Goal: Check status: Check status

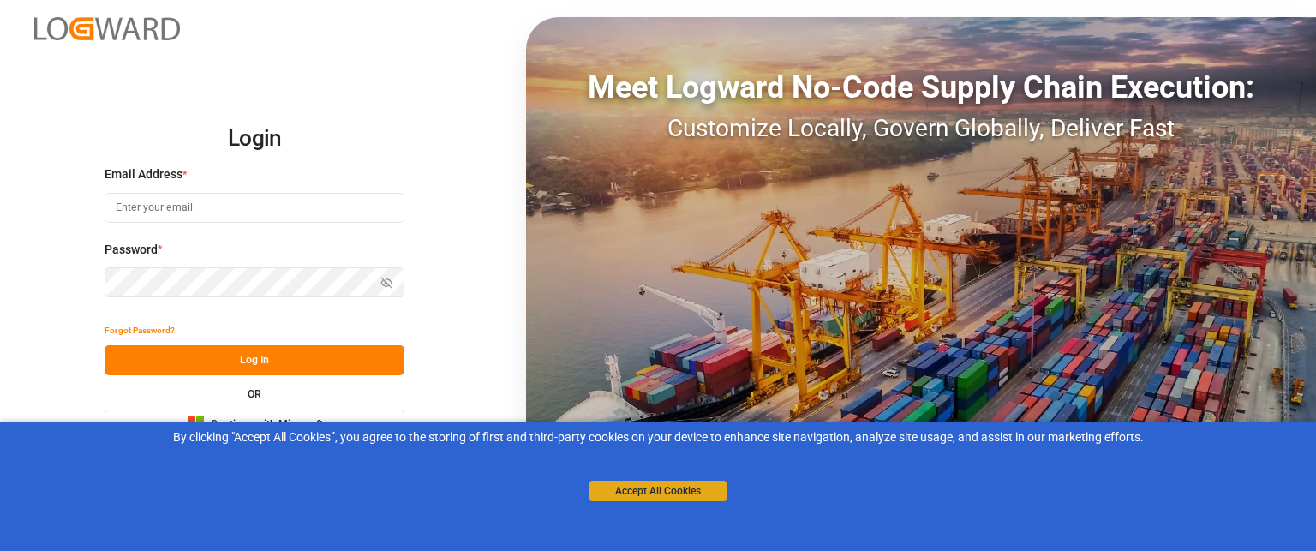
type input "[PERSON_NAME][EMAIL_ADDRESS][PERSON_NAME][DOMAIN_NAME]"
click at [632, 495] on button "Accept All Cookies" at bounding box center [658, 491] width 137 height 21
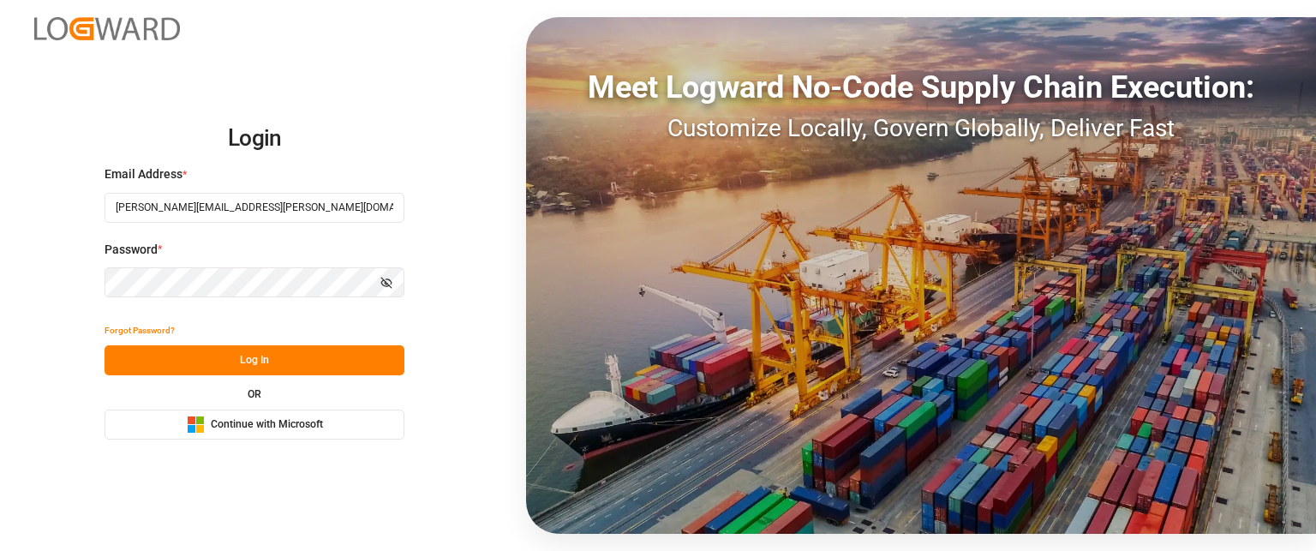
click at [208, 367] on button "Log In" at bounding box center [255, 360] width 300 height 30
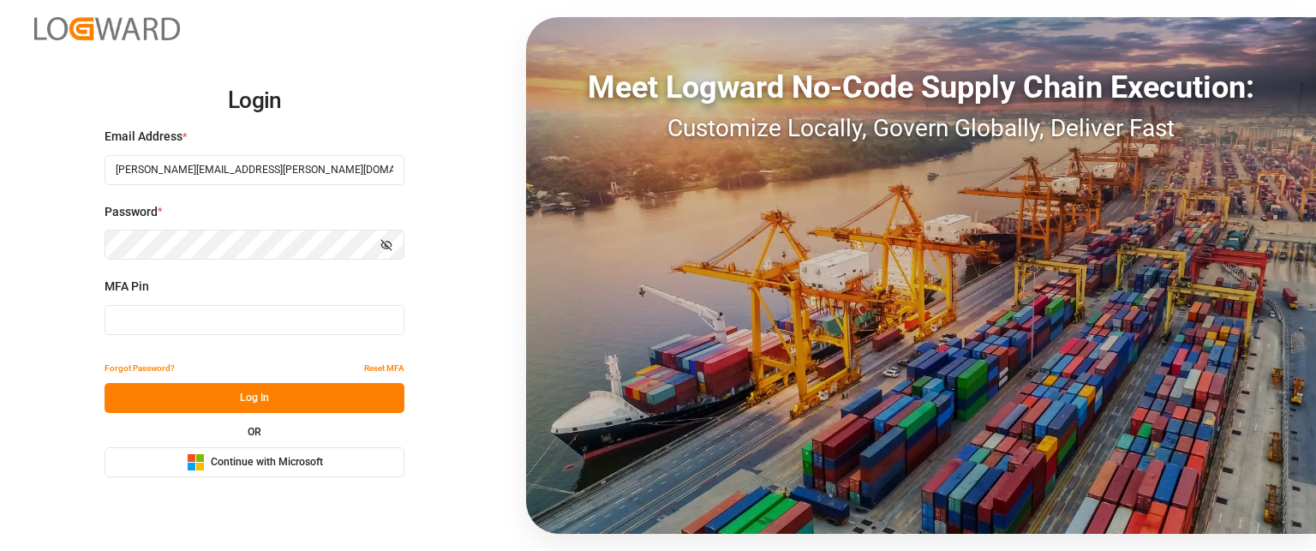
click at [164, 334] on input at bounding box center [255, 320] width 300 height 30
type input "013154"
click at [181, 387] on button "Log In" at bounding box center [255, 398] width 300 height 30
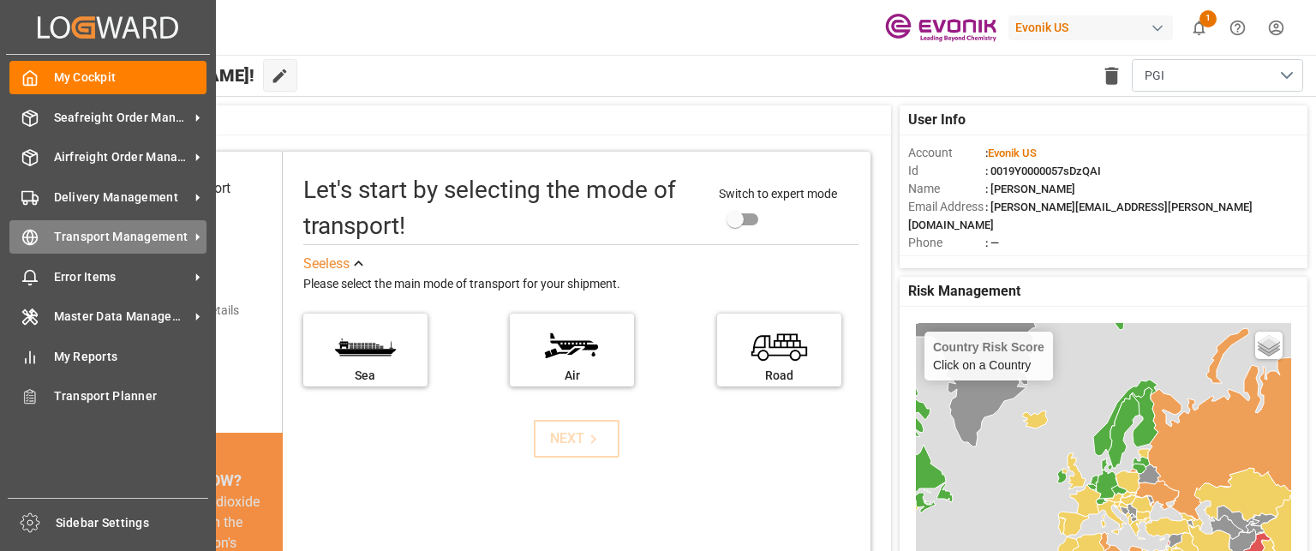
drag, startPoint x: 91, startPoint y: 236, endPoint x: 117, endPoint y: 228, distance: 26.8
click at [91, 236] on span "Transport Management" at bounding box center [121, 237] width 135 height 18
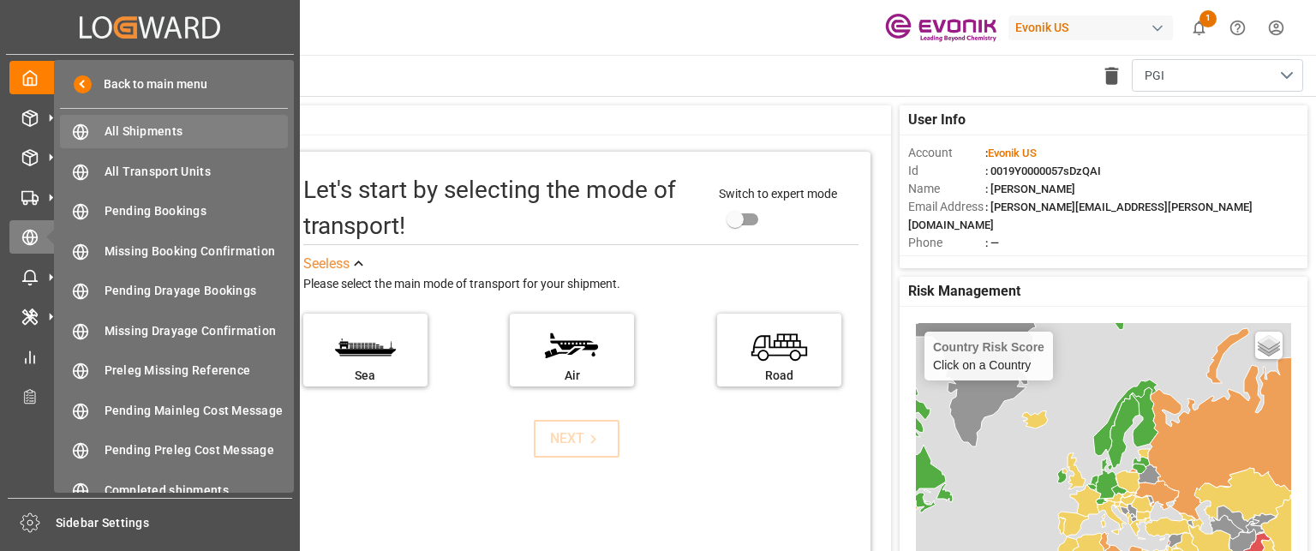
click at [170, 140] on span "All Shipments" at bounding box center [197, 132] width 184 height 18
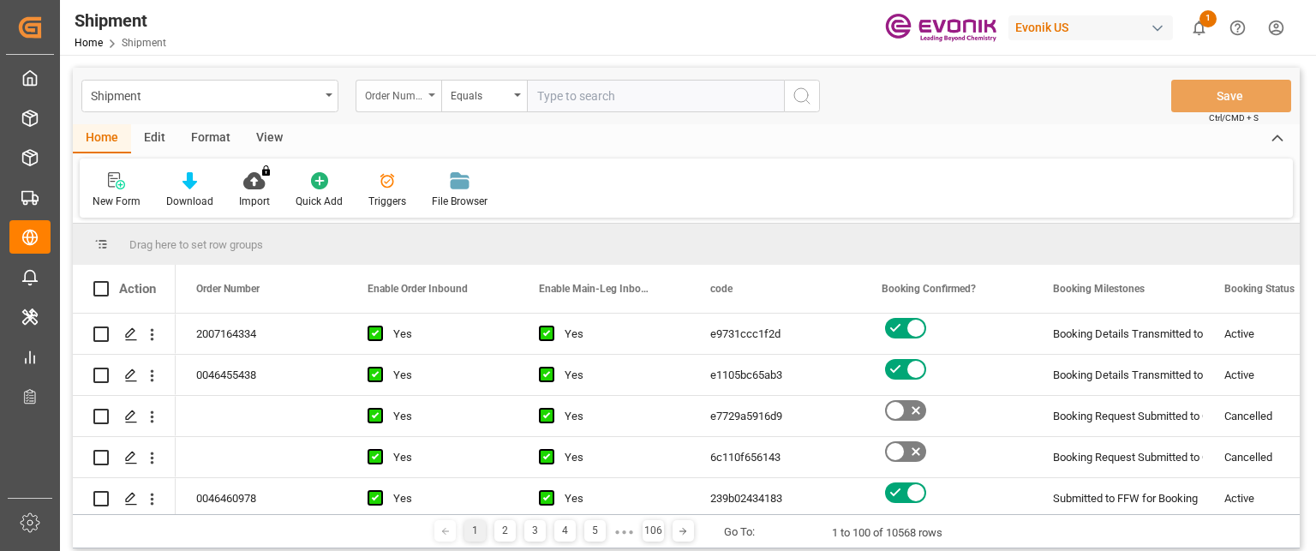
click at [386, 101] on div "Order Number" at bounding box center [394, 94] width 58 height 20
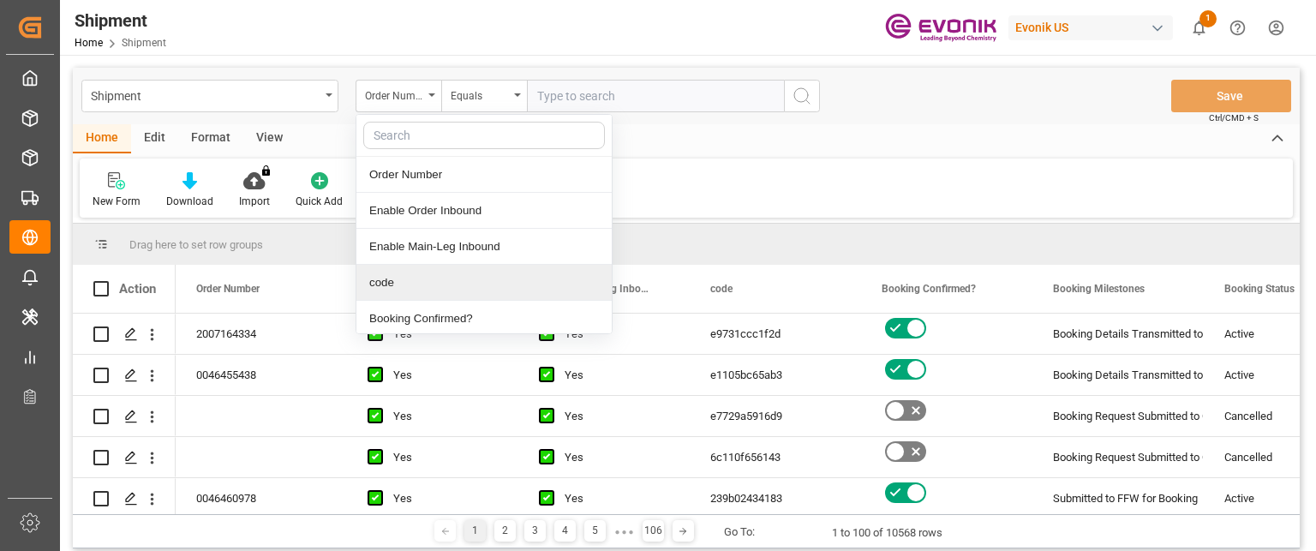
click at [398, 280] on div "code" at bounding box center [484, 283] width 255 height 36
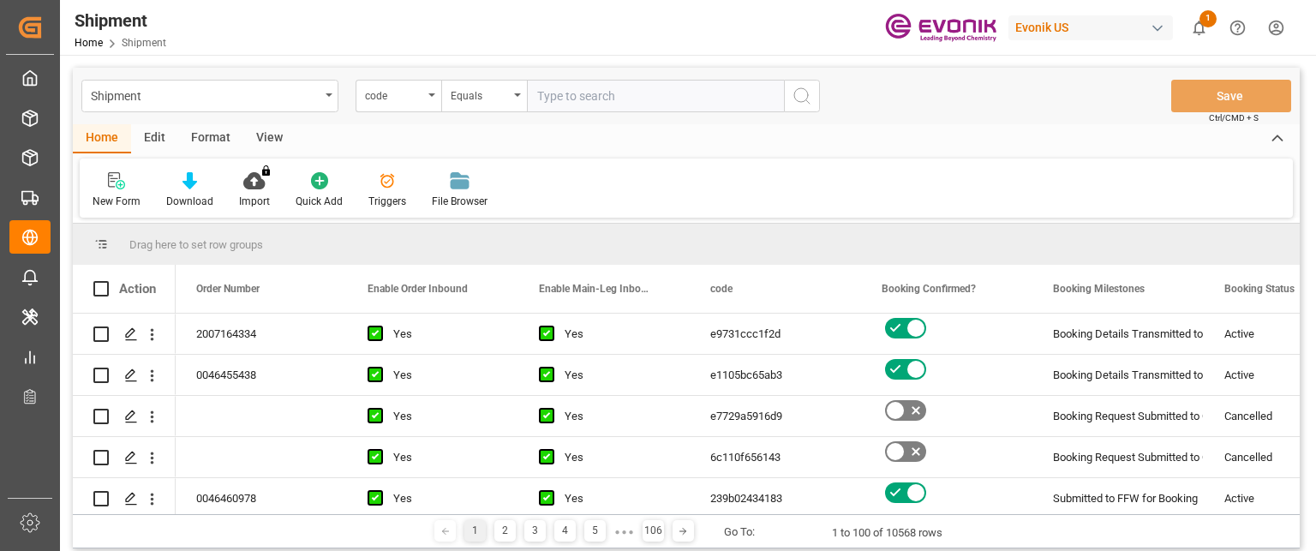
click at [558, 94] on input "text" at bounding box center [655, 96] width 257 height 33
paste input "c13636fb091e"
type input "c13636fb091e"
click at [808, 92] on icon "search button" at bounding box center [802, 96] width 21 height 21
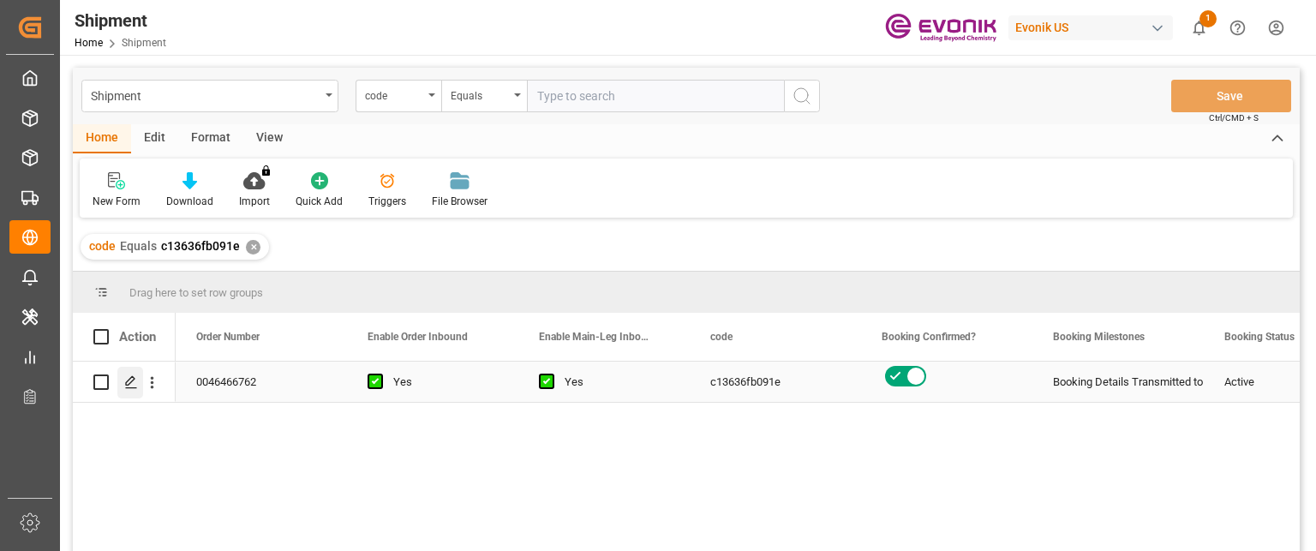
click at [133, 387] on icon "Press SPACE to select this row." at bounding box center [131, 382] width 14 height 14
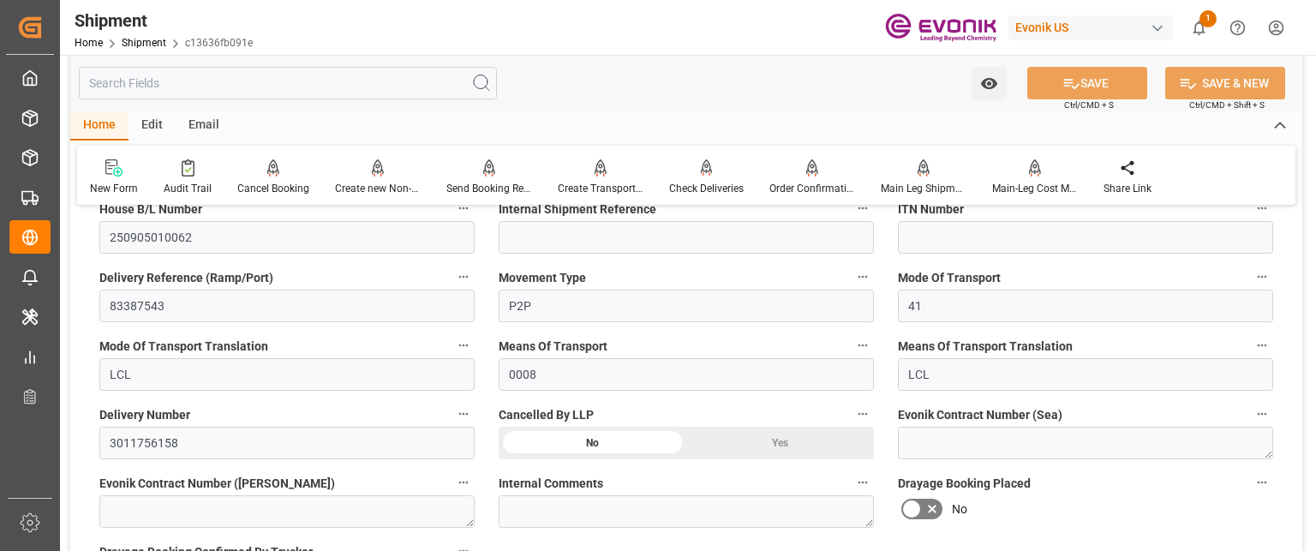
scroll to position [600, 0]
